Goal: Task Accomplishment & Management: Complete application form

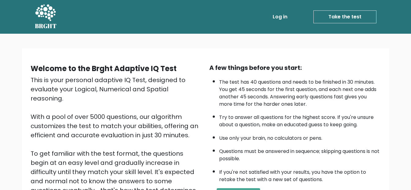
click at [277, 14] on link "Log in" at bounding box center [280, 17] width 20 height 12
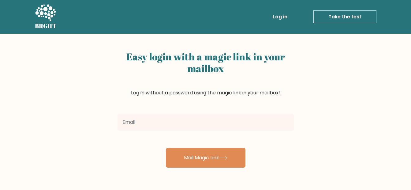
click at [227, 120] on input "email" at bounding box center [205, 121] width 176 height 17
click at [225, 120] on input "email" at bounding box center [205, 121] width 176 height 17
type input "joshua.lacuarta@gmail.com"
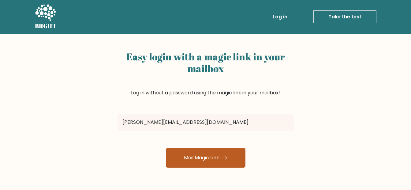
click at [201, 156] on button "Mail Magic Link" at bounding box center [205, 158] width 79 height 20
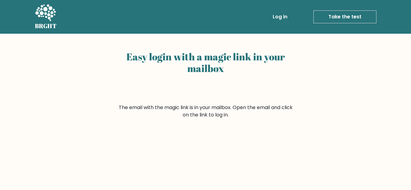
click at [344, 17] on link "Take the test" at bounding box center [344, 16] width 63 height 13
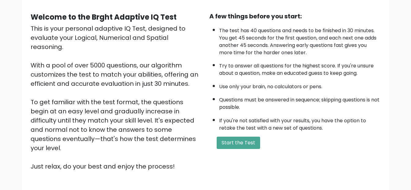
scroll to position [50, 0]
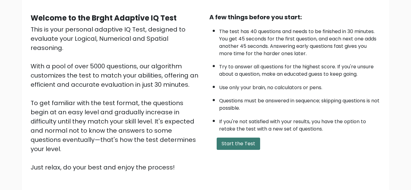
click at [235, 146] on button "Start the Test" at bounding box center [237, 143] width 43 height 12
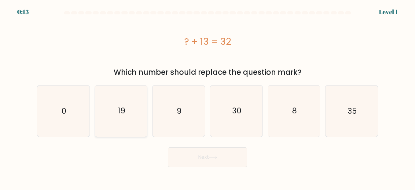
click at [119, 117] on icon "19" at bounding box center [121, 110] width 51 height 51
click at [208, 96] on input "b. 19" at bounding box center [208, 96] width 0 height 2
radio input "true"
click at [196, 157] on button "Next" at bounding box center [207, 157] width 79 height 20
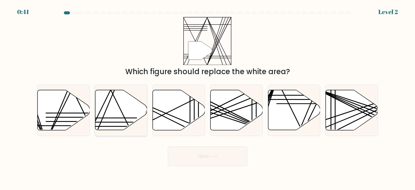
click at [136, 116] on icon at bounding box center [121, 110] width 52 height 40
click at [208, 96] on input "b." at bounding box center [208, 96] width 0 height 2
radio input "true"
click at [197, 153] on button "Next" at bounding box center [207, 156] width 79 height 20
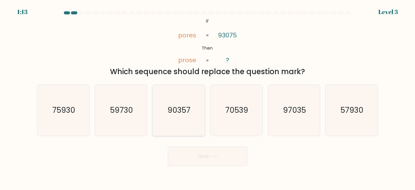
click at [183, 128] on icon "90357" at bounding box center [178, 110] width 51 height 51
click at [208, 96] on input "c. 90357" at bounding box center [208, 96] width 0 height 2
radio input "true"
click at [184, 154] on button "Next" at bounding box center [207, 156] width 79 height 20
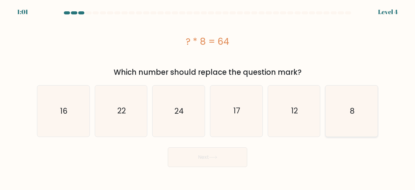
click at [337, 116] on icon "8" at bounding box center [351, 110] width 51 height 51
click at [208, 96] on input "f. 8" at bounding box center [208, 96] width 0 height 2
radio input "true"
click at [246, 152] on button "Next" at bounding box center [207, 157] width 79 height 20
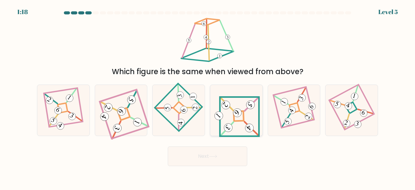
click at [238, 125] on icon at bounding box center [236, 110] width 47 height 41
click at [208, 96] on input "d." at bounding box center [208, 96] width 0 height 2
radio input "true"
click at [212, 153] on button "Next" at bounding box center [207, 156] width 79 height 20
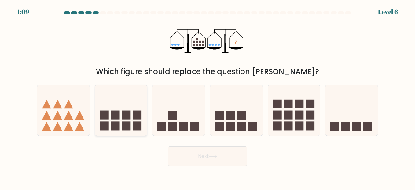
click at [134, 112] on rect at bounding box center [137, 114] width 9 height 9
click at [208, 96] on input "b." at bounding box center [208, 96] width 0 height 2
radio input "true"
click at [184, 157] on button "Next" at bounding box center [207, 156] width 79 height 20
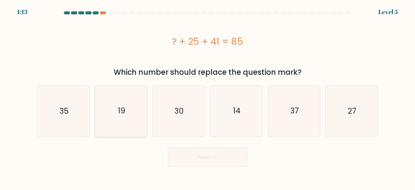
click at [115, 100] on icon "19" at bounding box center [121, 110] width 51 height 51
click at [208, 96] on input "b. 19" at bounding box center [208, 96] width 0 height 2
radio input "true"
click at [203, 154] on button "Next" at bounding box center [207, 157] width 79 height 20
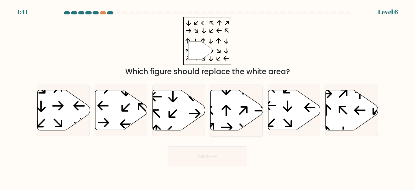
click at [233, 110] on icon at bounding box center [237, 110] width 52 height 40
click at [208, 96] on input "d." at bounding box center [208, 96] width 0 height 2
radio input "true"
click at [210, 156] on button "Next" at bounding box center [207, 156] width 79 height 20
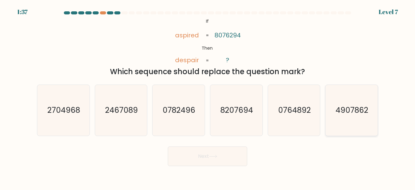
click at [347, 104] on icon "4907862" at bounding box center [351, 110] width 51 height 51
click at [208, 96] on input "f. 4907862" at bounding box center [208, 96] width 0 height 2
radio input "true"
click at [230, 164] on button "Next" at bounding box center [207, 156] width 79 height 20
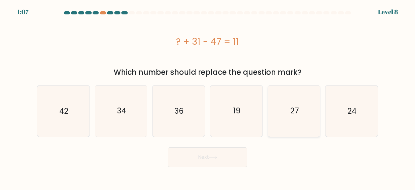
click at [281, 100] on icon "27" at bounding box center [294, 110] width 51 height 51
click at [208, 96] on input "e. 27" at bounding box center [208, 96] width 0 height 2
radio input "true"
click at [225, 152] on button "Next" at bounding box center [207, 157] width 79 height 20
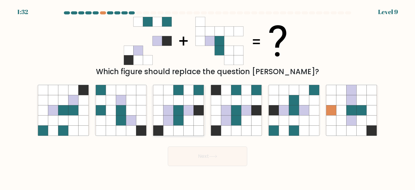
click at [179, 103] on icon at bounding box center [179, 100] width 10 height 10
click at [208, 96] on input "c." at bounding box center [208, 96] width 0 height 2
radio input "true"
click at [216, 161] on button "Next" at bounding box center [207, 156] width 79 height 20
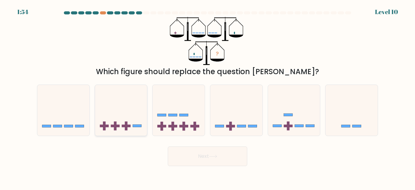
click at [124, 106] on icon at bounding box center [121, 109] width 52 height 43
click at [208, 96] on input "b." at bounding box center [208, 96] width 0 height 2
radio input "true"
click at [178, 125] on icon at bounding box center [179, 109] width 52 height 43
click at [208, 96] on input "c." at bounding box center [208, 96] width 0 height 2
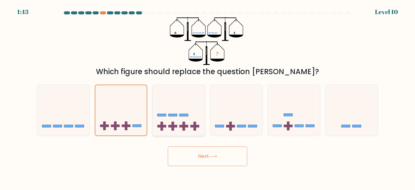
radio input "true"
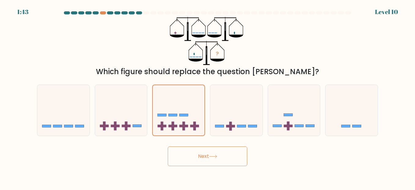
click at [195, 157] on button "Next" at bounding box center [207, 156] width 79 height 20
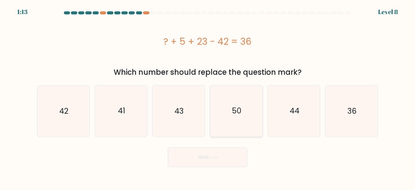
click at [242, 106] on text "50" at bounding box center [236, 110] width 9 height 11
click at [208, 96] on input "d. 50" at bounding box center [208, 96] width 0 height 2
radio input "true"
click at [224, 161] on button "Next" at bounding box center [207, 157] width 79 height 20
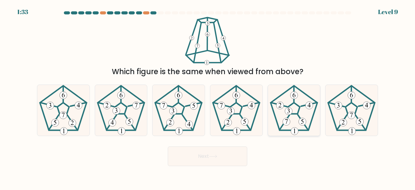
click at [289, 124] on 664 at bounding box center [286, 121] width 7 height 7
click at [208, 96] on input "e." at bounding box center [208, 96] width 0 height 2
radio input "true"
click at [243, 158] on button "Next" at bounding box center [207, 156] width 79 height 20
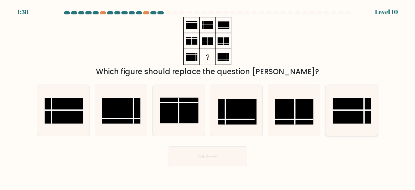
click at [358, 122] on rect at bounding box center [352, 111] width 39 height 26
click at [208, 96] on input "f." at bounding box center [208, 96] width 0 height 2
radio input "true"
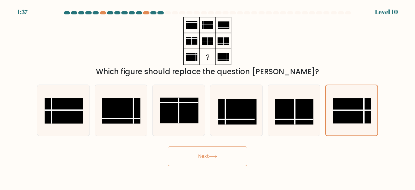
click at [245, 149] on button "Next" at bounding box center [207, 156] width 79 height 20
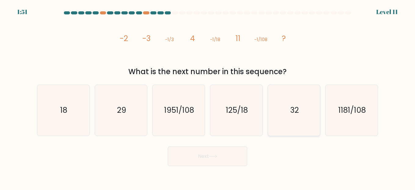
click at [276, 122] on icon "32" at bounding box center [294, 110] width 51 height 51
click at [208, 96] on input "e. 32" at bounding box center [208, 96] width 0 height 2
radio input "true"
click at [241, 152] on button "Next" at bounding box center [207, 156] width 79 height 20
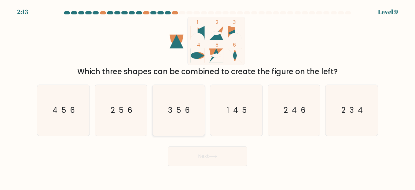
click at [196, 105] on icon "3-5-6" at bounding box center [178, 110] width 51 height 51
click at [208, 96] on input "c. 3-5-6" at bounding box center [208, 96] width 0 height 2
radio input "true"
click at [202, 153] on button "Next" at bounding box center [207, 156] width 79 height 20
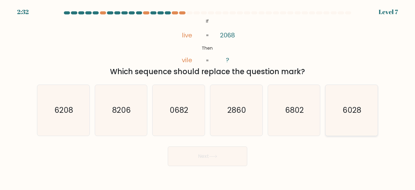
click at [335, 127] on icon "6028" at bounding box center [351, 110] width 51 height 51
click at [208, 96] on input "f. 6028" at bounding box center [208, 96] width 0 height 2
radio input "true"
click at [229, 161] on button "Next" at bounding box center [207, 156] width 79 height 20
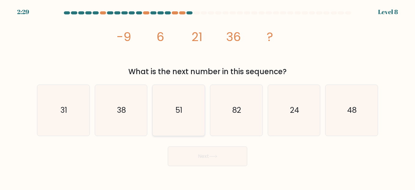
click at [172, 114] on icon "51" at bounding box center [178, 110] width 51 height 51
click at [208, 96] on input "c. 51" at bounding box center [208, 96] width 0 height 2
radio input "true"
click at [179, 152] on button "Next" at bounding box center [207, 156] width 79 height 20
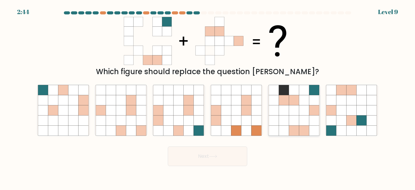
click at [283, 117] on icon at bounding box center [284, 120] width 10 height 10
click at [208, 96] on input "e." at bounding box center [208, 96] width 0 height 2
radio input "true"
click at [220, 157] on button "Next" at bounding box center [207, 156] width 79 height 20
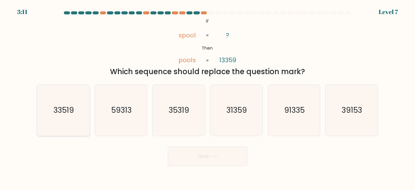
click at [77, 114] on icon "33519" at bounding box center [63, 110] width 51 height 51
click at [208, 96] on input "a. 33519" at bounding box center [208, 96] width 0 height 2
radio input "true"
click at [167, 153] on div "Next" at bounding box center [207, 154] width 349 height 23
click at [172, 153] on button "Next" at bounding box center [207, 156] width 79 height 20
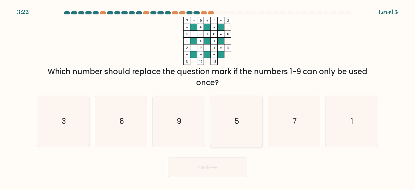
drag, startPoint x: 218, startPoint y: 133, endPoint x: 219, endPoint y: 137, distance: 4.7
click at [219, 137] on icon "5" at bounding box center [236, 121] width 51 height 51
click at [208, 96] on input "d. 5" at bounding box center [208, 96] width 0 height 2
radio input "true"
click at [211, 168] on icon at bounding box center [213, 166] width 8 height 3
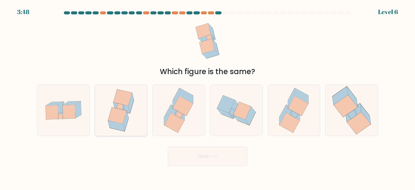
click at [123, 113] on icon at bounding box center [117, 115] width 19 height 17
click at [208, 96] on input "b." at bounding box center [208, 96] width 0 height 2
radio input "true"
click at [180, 157] on button "Next" at bounding box center [207, 156] width 79 height 20
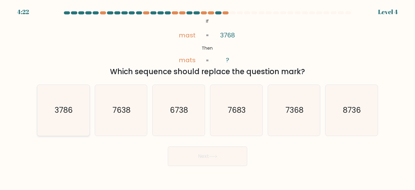
click at [76, 105] on icon "3786" at bounding box center [63, 110] width 51 height 51
click at [208, 96] on input "a. 3786" at bounding box center [208, 96] width 0 height 2
radio input "true"
click at [172, 150] on button "Next" at bounding box center [207, 156] width 79 height 20
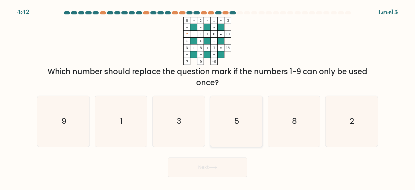
click at [247, 144] on icon "5" at bounding box center [236, 121] width 51 height 51
click at [208, 96] on input "d. 5" at bounding box center [208, 96] width 0 height 2
radio input "true"
click at [231, 160] on button "Next" at bounding box center [207, 167] width 79 height 20
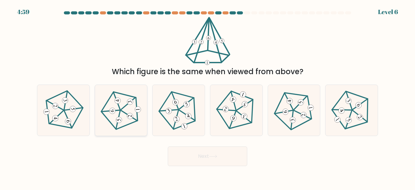
click at [132, 105] on icon at bounding box center [121, 110] width 41 height 41
click at [208, 96] on input "b." at bounding box center [208, 96] width 0 height 2
radio input "true"
click at [190, 152] on button "Next" at bounding box center [207, 156] width 79 height 20
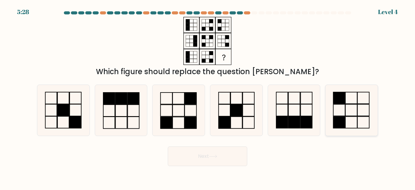
click at [335, 117] on rect at bounding box center [340, 122] width 12 height 12
click at [208, 96] on input "f." at bounding box center [208, 96] width 0 height 2
radio input "true"
click at [237, 157] on button "Next" at bounding box center [207, 156] width 79 height 20
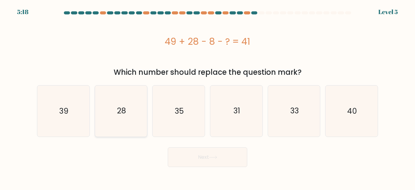
click at [142, 113] on icon "28" at bounding box center [121, 110] width 51 height 51
click at [208, 96] on input "b. 28" at bounding box center [208, 96] width 0 height 2
radio input "true"
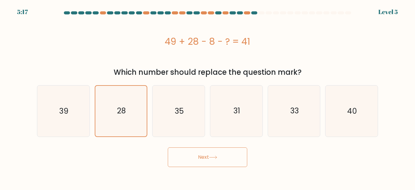
click at [194, 153] on button "Next" at bounding box center [207, 157] width 79 height 20
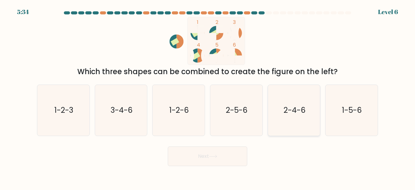
click at [274, 111] on icon "2-4-6" at bounding box center [294, 110] width 51 height 51
click at [208, 96] on input "e. 2-4-6" at bounding box center [208, 96] width 0 height 2
radio input "true"
click at [231, 150] on button "Next" at bounding box center [207, 156] width 79 height 20
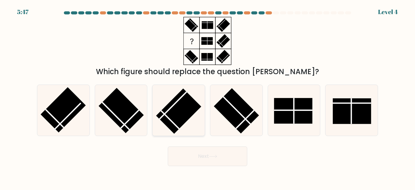
click at [179, 102] on rect at bounding box center [178, 110] width 45 height 45
click at [208, 96] on input "c." at bounding box center [208, 96] width 0 height 2
radio input "true"
click at [198, 151] on button "Next" at bounding box center [207, 156] width 79 height 20
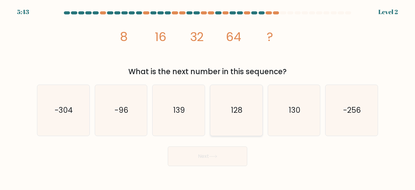
click at [243, 87] on icon "128" at bounding box center [236, 110] width 51 height 51
click at [208, 95] on input "d. 128" at bounding box center [208, 96] width 0 height 2
radio input "true"
click at [217, 157] on icon at bounding box center [212, 156] width 7 height 3
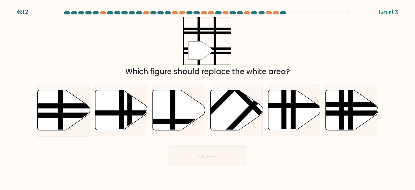
click at [65, 110] on icon at bounding box center [64, 110] width 52 height 40
click at [208, 96] on input "a." at bounding box center [208, 96] width 0 height 2
radio input "true"
click at [197, 150] on button "Next" at bounding box center [207, 156] width 79 height 20
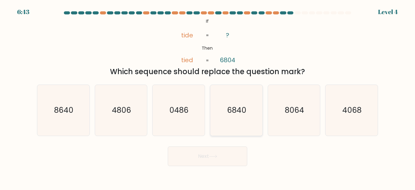
click at [225, 114] on icon "6840" at bounding box center [236, 110] width 51 height 51
click at [208, 96] on input "d. 6840" at bounding box center [208, 96] width 0 height 2
radio input "true"
click at [214, 150] on button "Next" at bounding box center [207, 156] width 79 height 20
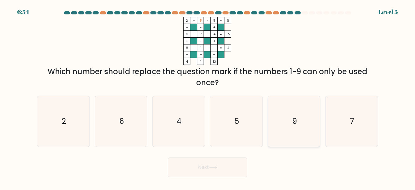
click at [283, 101] on icon "9" at bounding box center [294, 121] width 51 height 51
click at [208, 96] on input "e. 9" at bounding box center [208, 96] width 0 height 2
radio input "true"
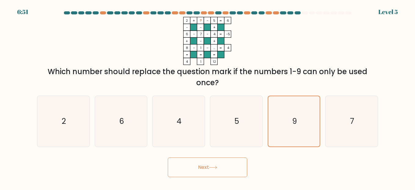
click at [211, 164] on button "Next" at bounding box center [207, 167] width 79 height 20
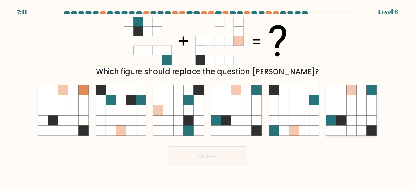
click at [334, 113] on icon at bounding box center [332, 110] width 10 height 10
click at [208, 96] on input "f." at bounding box center [208, 96] width 0 height 2
radio input "true"
click at [238, 155] on button "Next" at bounding box center [207, 156] width 79 height 20
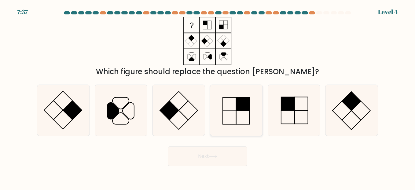
click at [245, 109] on rect at bounding box center [242, 103] width 13 height 13
click at [208, 96] on input "d." at bounding box center [208, 96] width 0 height 2
radio input "true"
click at [242, 162] on button "Next" at bounding box center [207, 156] width 79 height 20
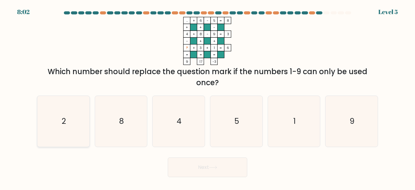
click at [79, 121] on icon "2" at bounding box center [63, 121] width 51 height 51
click at [208, 96] on input "a. 2" at bounding box center [208, 96] width 0 height 2
radio input "true"
click at [174, 163] on button "Next" at bounding box center [207, 167] width 79 height 20
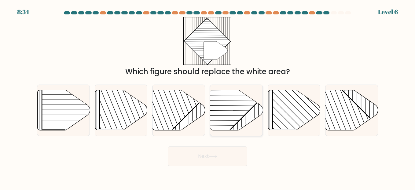
click at [231, 120] on line at bounding box center [215, 120] width 122 height 1
click at [208, 96] on input "d." at bounding box center [208, 96] width 0 height 2
radio input "true"
click at [224, 150] on button "Next" at bounding box center [207, 156] width 79 height 20
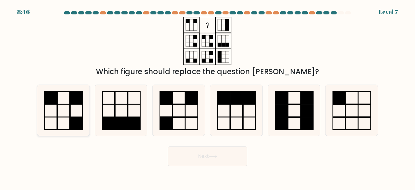
click at [75, 121] on rect at bounding box center [76, 123] width 12 height 13
click at [208, 96] on input "a." at bounding box center [208, 96] width 0 height 2
radio input "true"
click at [186, 154] on button "Next" at bounding box center [207, 156] width 79 height 20
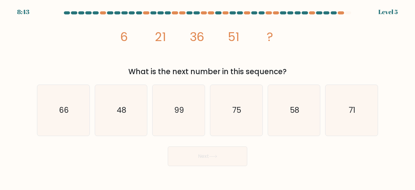
click at [94, 100] on div "b. 48" at bounding box center [121, 109] width 58 height 51
click at [88, 99] on icon "66" at bounding box center [63, 110] width 51 height 51
click at [208, 96] on input "a. 66" at bounding box center [208, 96] width 0 height 2
radio input "true"
click at [198, 153] on button "Next" at bounding box center [207, 156] width 79 height 20
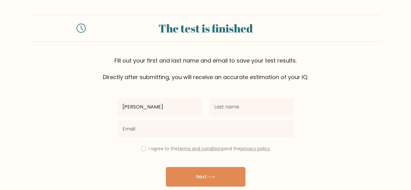
type input "Joshua"
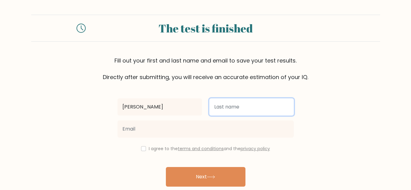
click at [222, 110] on input "text" at bounding box center [251, 106] width 84 height 17
type input "Lacuarta"
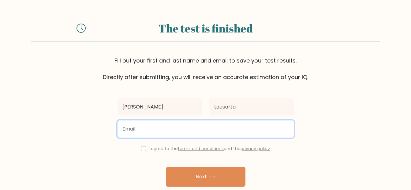
click at [200, 129] on input "email" at bounding box center [205, 128] width 176 height 17
type input "joshua.lacuarta@gmail.com"
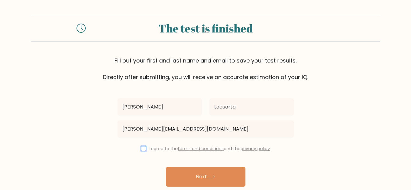
click at [141, 147] on input "checkbox" at bounding box center [143, 148] width 5 height 5
checkbox input "true"
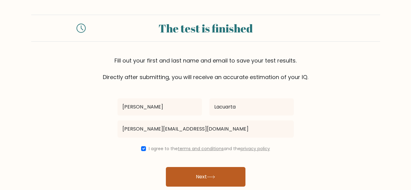
click at [178, 170] on button "Next" at bounding box center [205, 177] width 79 height 20
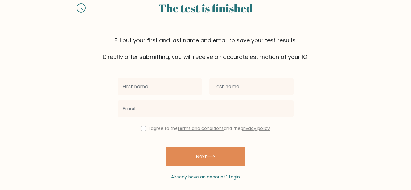
scroll to position [36, 0]
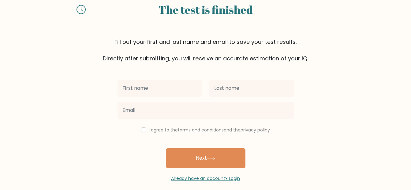
click at [191, 89] on input "text" at bounding box center [159, 87] width 84 height 17
type input "[PERSON_NAME]"
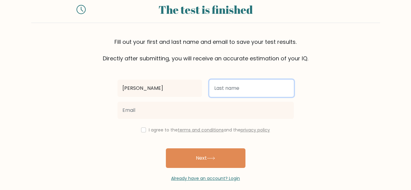
click at [218, 94] on input "text" at bounding box center [251, 87] width 84 height 17
type input "Lacuarta"
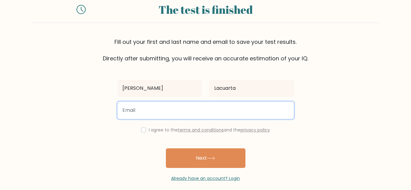
click at [202, 107] on input "email" at bounding box center [205, 110] width 176 height 17
type input "joshylacuarta@gmail.com"
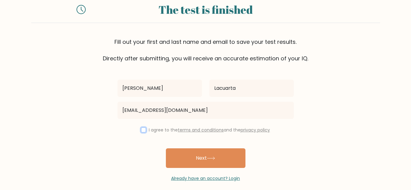
click at [143, 131] on input "checkbox" at bounding box center [143, 129] width 5 height 5
checkbox input "true"
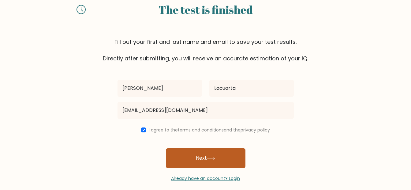
click at [186, 156] on button "Next" at bounding box center [205, 158] width 79 height 20
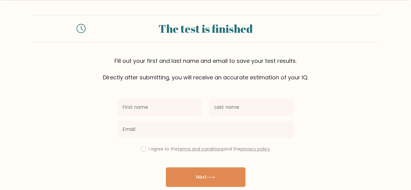
scroll to position [15, 0]
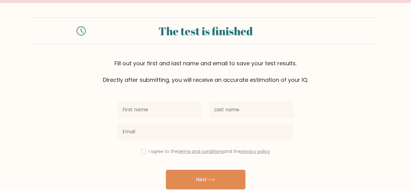
click at [183, 104] on input "text" at bounding box center [159, 109] width 84 height 17
type input "[PERSON_NAME]"
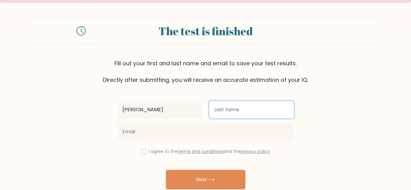
click at [223, 112] on input "text" at bounding box center [251, 109] width 84 height 17
type input "Lacuarta"
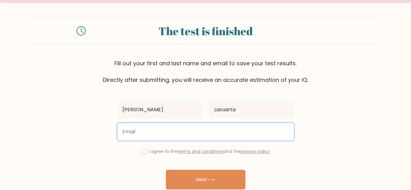
click at [218, 132] on input "email" at bounding box center [205, 131] width 176 height 17
click at [161, 135] on input "joshua" at bounding box center [205, 131] width 176 height 17
type input "joshualacuarta123@gmail.com"
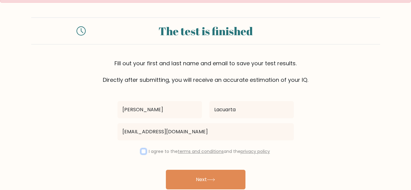
click at [142, 150] on input "checkbox" at bounding box center [143, 151] width 5 height 5
checkbox input "true"
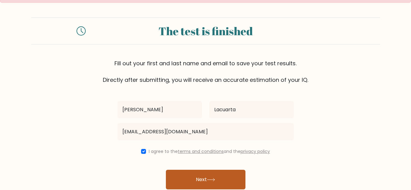
click at [182, 176] on button "Next" at bounding box center [205, 179] width 79 height 20
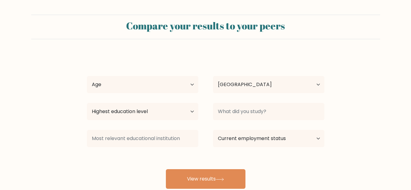
select select "PH"
click at [181, 89] on select "Age Under [DEMOGRAPHIC_DATA] [DEMOGRAPHIC_DATA] [DEMOGRAPHIC_DATA] [DEMOGRAPHIC…" at bounding box center [142, 84] width 111 height 17
select select "25_34"
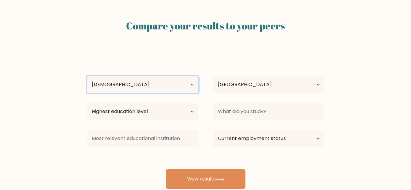
click at [87, 76] on select "Age Under [DEMOGRAPHIC_DATA] [DEMOGRAPHIC_DATA] [DEMOGRAPHIC_DATA] [DEMOGRAPHIC…" at bounding box center [142, 84] width 111 height 17
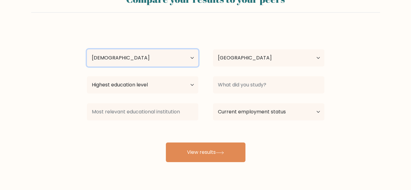
scroll to position [26, 0]
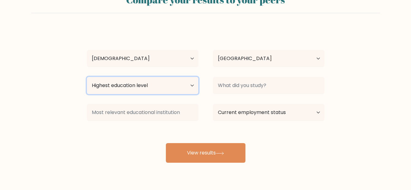
click at [191, 87] on select "Highest education level No schooling Primary Lower Secondary Upper Secondary Oc…" at bounding box center [142, 85] width 111 height 17
click at [191, 88] on select "Highest education level No schooling Primary Lower Secondary Upper Secondary Oc…" at bounding box center [142, 85] width 111 height 17
select select "bachelors_degree"
click at [87, 77] on select "Highest education level No schooling Primary Lower Secondary Upper Secondary Oc…" at bounding box center [142, 85] width 111 height 17
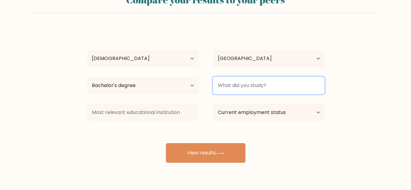
click at [228, 87] on input at bounding box center [268, 85] width 111 height 17
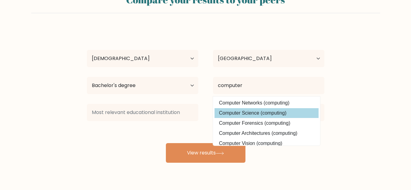
click at [241, 110] on option "Computer Science (computing)" at bounding box center [266, 113] width 104 height 10
type input "Computer Science"
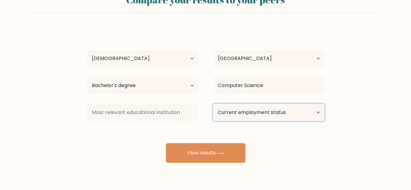
click at [229, 114] on select "Current employment status Employed Student Retired Other / prefer not to answer" at bounding box center [268, 112] width 111 height 17
click at [213, 104] on select "Current employment status Employed Student Retired Other / prefer not to answer" at bounding box center [268, 112] width 111 height 17
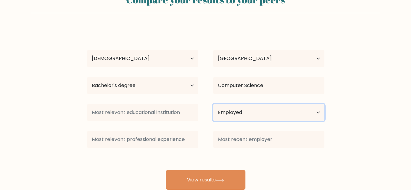
click at [239, 112] on select "Current employment status Employed Student Retired Other / prefer not to answer" at bounding box center [268, 112] width 111 height 17
select select "other"
click at [213, 104] on select "Current employment status Employed Student Retired Other / prefer not to answer" at bounding box center [268, 112] width 111 height 17
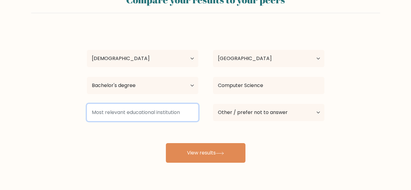
click at [179, 119] on input at bounding box center [142, 112] width 111 height 17
type input "s"
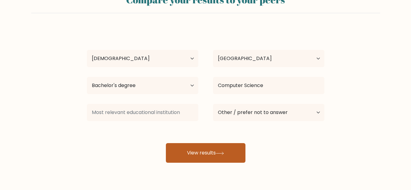
click at [194, 152] on button "View results" at bounding box center [205, 153] width 79 height 20
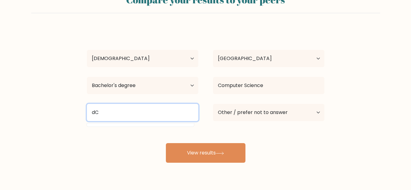
type input "d"
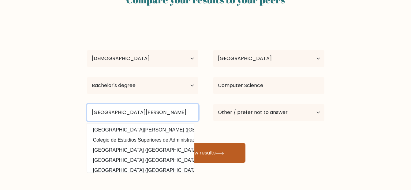
type input "Colegio de Sta.Ana de Victorias"
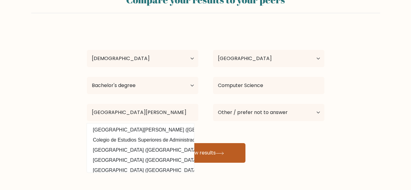
click at [208, 153] on button "View results" at bounding box center [205, 153] width 79 height 20
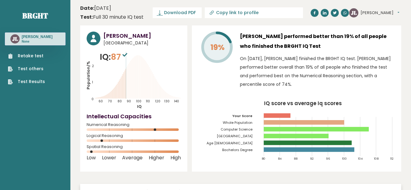
click at [371, 12] on button "[PERSON_NAME]" at bounding box center [379, 13] width 39 height 6
click at [28, 79] on link "Test Results" at bounding box center [26, 81] width 37 height 6
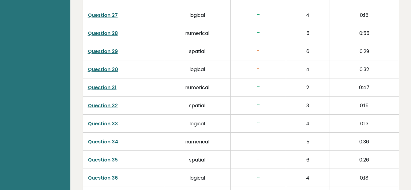
scroll to position [1596, 0]
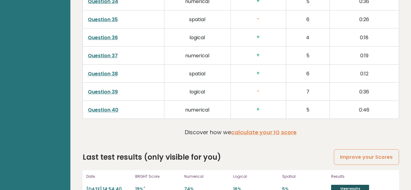
click at [339, 184] on link "View results" at bounding box center [350, 188] width 38 height 8
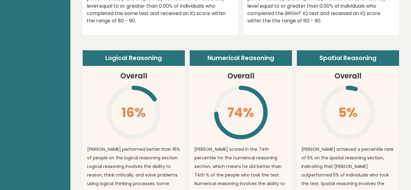
scroll to position [0, 0]
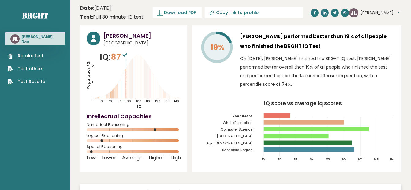
click at [373, 17] on div "JL Joshua Dashboard Profile Settings Logout" at bounding box center [374, 12] width 50 height 9
click at [378, 14] on button "[PERSON_NAME]" at bounding box center [379, 13] width 39 height 6
click at [375, 32] on link "Profile" at bounding box center [375, 31] width 31 height 9
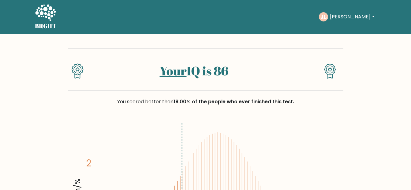
click at [338, 18] on button "[PERSON_NAME]" at bounding box center [352, 17] width 48 height 8
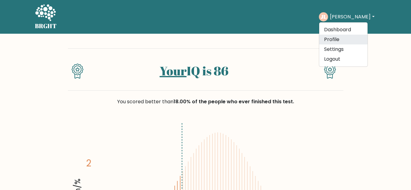
click at [336, 38] on link "Profile" at bounding box center [343, 40] width 48 height 10
